Goal: Find specific page/section: Find specific page/section

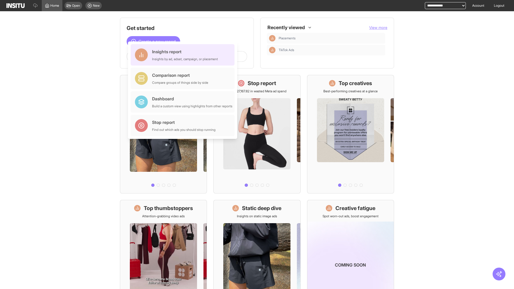
click at [184, 55] on div "Insights report Insights by ad, adset, campaign, or placement" at bounding box center [185, 54] width 66 height 13
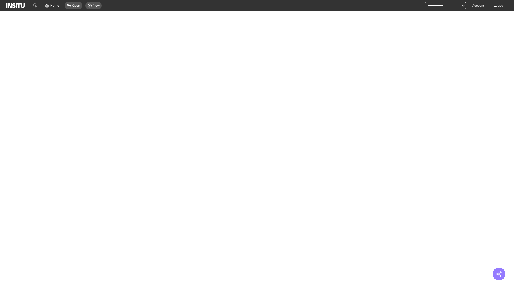
select select "**"
